Goal: Obtain resource: Download file/media

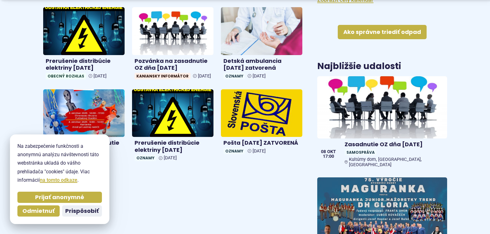
scroll to position [435, 0]
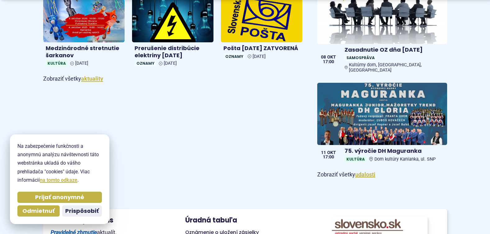
drag, startPoint x: 52, startPoint y: 195, endPoint x: 73, endPoint y: 193, distance: 20.9
click at [52, 195] on span "Prijať anonymné" at bounding box center [59, 197] width 49 height 7
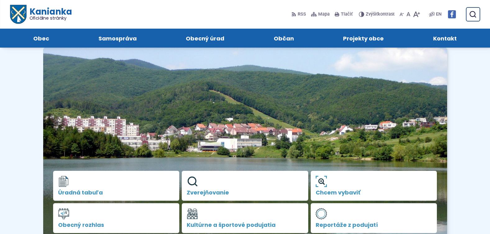
scroll to position [0, 0]
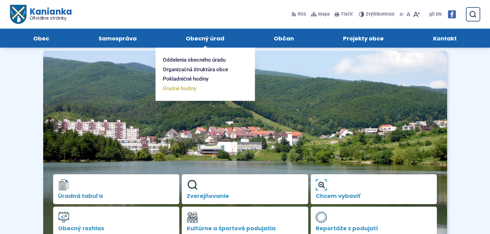
click at [201, 90] on link "Úradné hodiny" at bounding box center [201, 89] width 77 height 10
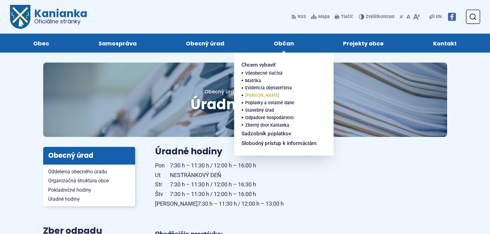
click at [258, 93] on link "[PERSON_NAME]" at bounding box center [281, 95] width 73 height 7
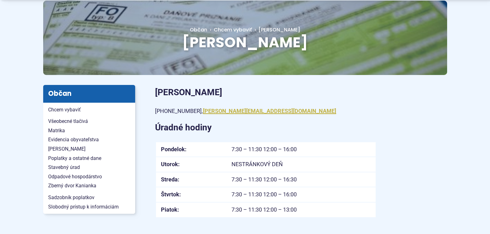
scroll to position [62, 0]
click at [67, 158] on span "Poplatky a ostatné dane" at bounding box center [89, 157] width 82 height 9
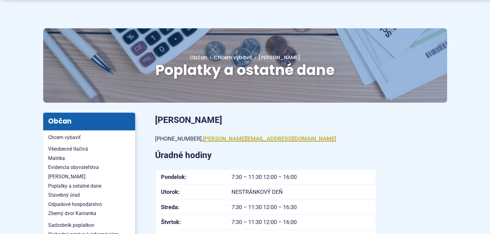
scroll to position [93, 0]
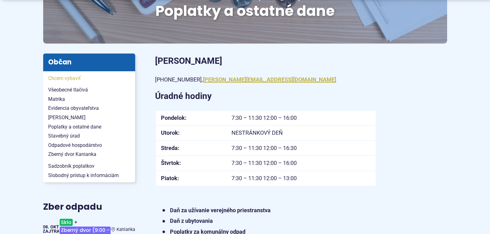
click at [61, 81] on span "Chcem vybaviť" at bounding box center [89, 78] width 82 height 9
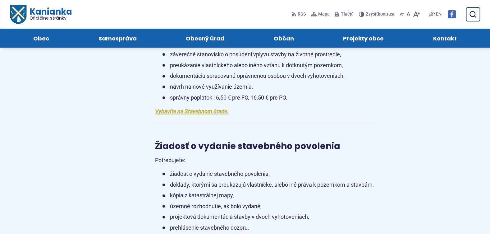
scroll to position [746, 0]
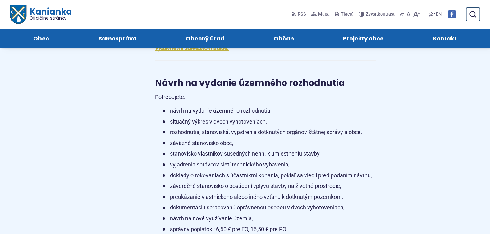
click at [446, 37] on span "Kontakt" at bounding box center [445, 38] width 24 height 19
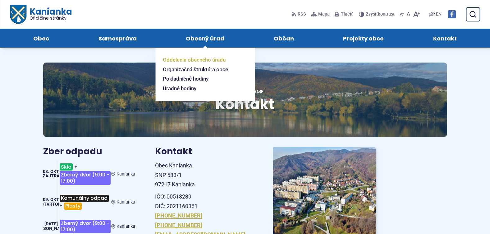
click at [196, 58] on span "Oddelenia obecného úradu" at bounding box center [194, 60] width 63 height 10
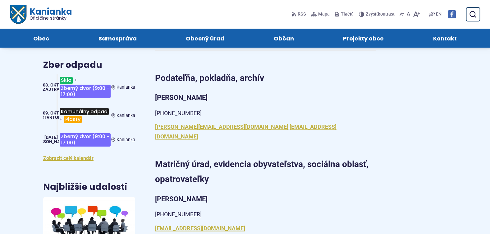
scroll to position [155, 0]
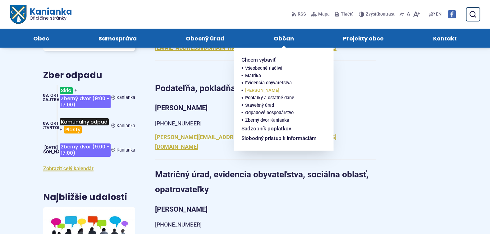
click at [262, 88] on link "[PERSON_NAME]" at bounding box center [281, 90] width 73 height 7
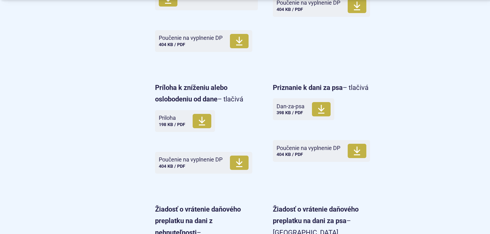
scroll to position [591, 0]
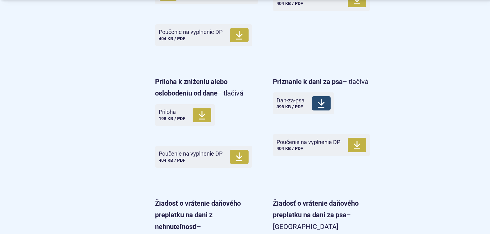
click at [294, 102] on span "Dan-za-psa" at bounding box center [291, 100] width 28 height 6
